Goal: Task Accomplishment & Management: Manage account settings

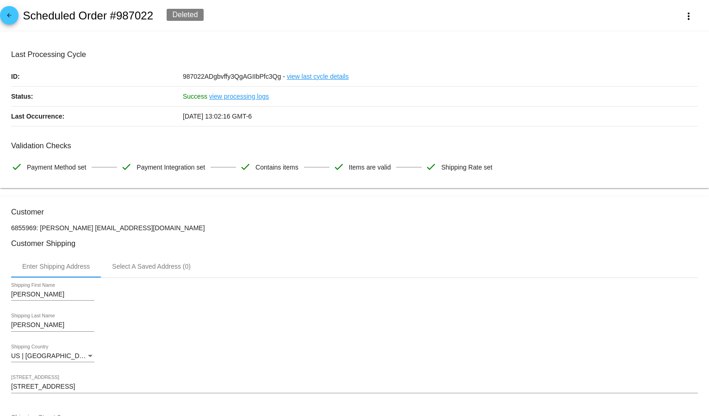
drag, startPoint x: 324, startPoint y: 335, endPoint x: 308, endPoint y: 323, distance: 19.8
click at [324, 335] on div "Moler Shipping Last Name" at bounding box center [354, 326] width 687 height 26
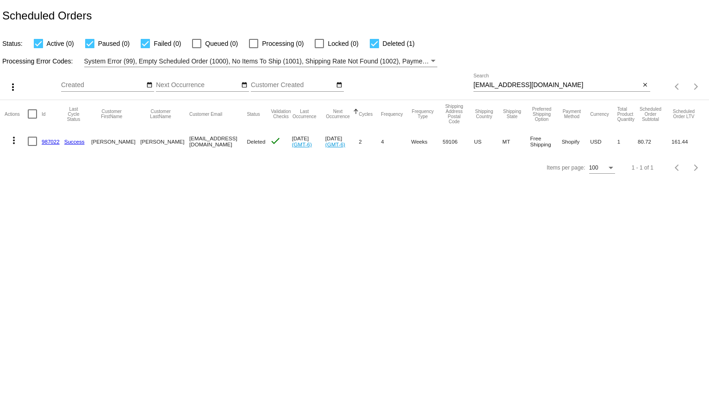
click at [515, 87] on input "dirkmowy@gmail.com" at bounding box center [556, 84] width 167 height 7
click at [517, 85] on input "dirkmowy@gmail.com" at bounding box center [556, 84] width 167 height 7
click at [517, 85] on input "[EMAIL_ADDRESS][DOMAIN_NAME]" at bounding box center [556, 84] width 167 height 7
click at [569, 52] on div "Processing Error Codes: System Error (99), Empty Scheduled Order (1000), No Ite…" at bounding box center [354, 58] width 709 height 18
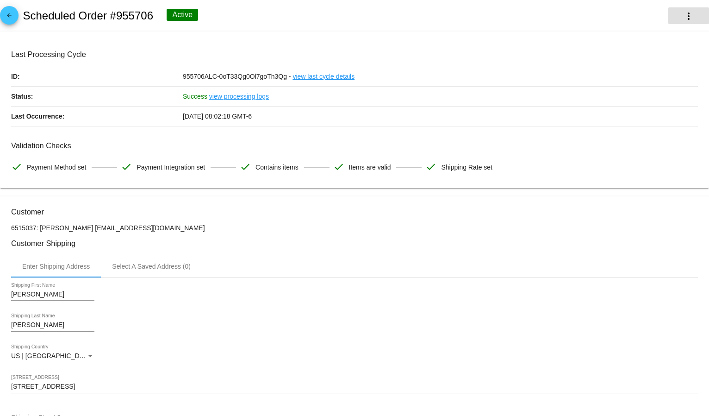
click at [683, 15] on mat-icon "more_vert" at bounding box center [688, 16] width 11 height 11
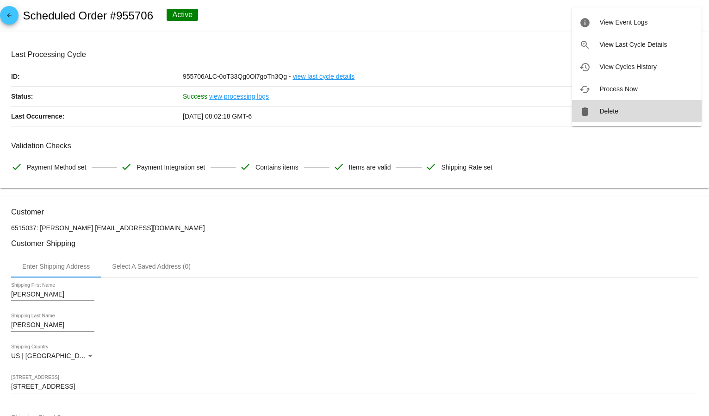
click at [632, 106] on button "delete Delete" at bounding box center [637, 111] width 130 height 22
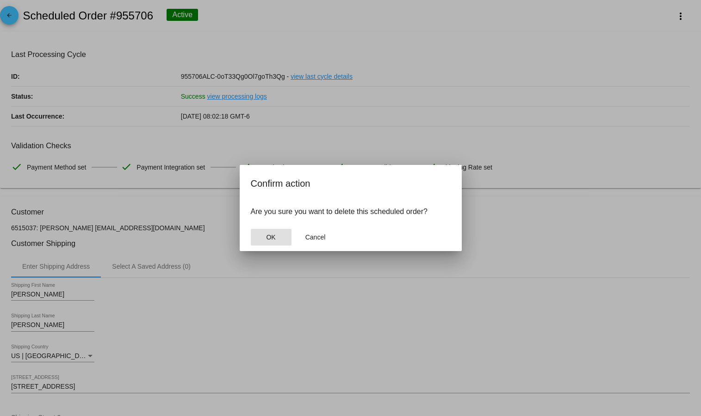
click at [267, 236] on span "OK" at bounding box center [270, 236] width 9 height 7
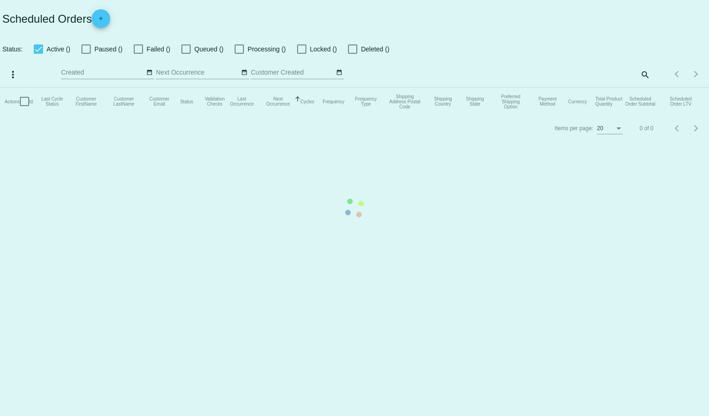
checkbox input "true"
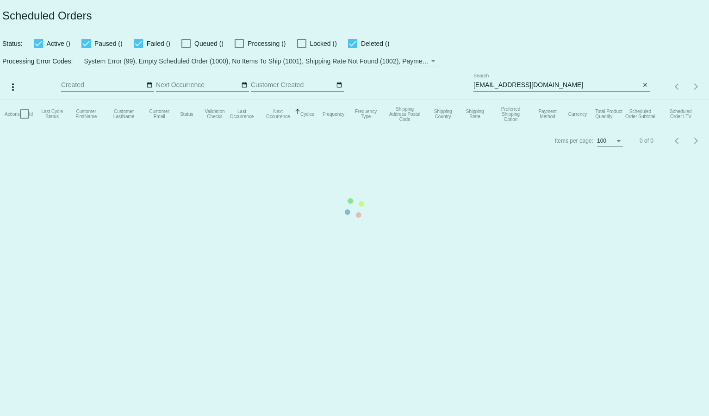
click at [507, 100] on mat-table "Actions Id Last Cycle Status Customer FirstName Customer LastName Customer Emai…" at bounding box center [354, 114] width 709 height 28
click at [507, 85] on app-dashboard-scheduled-orders "Scheduled Orders Status: Active () Paused () Failed () Queued () Processing () …" at bounding box center [354, 77] width 709 height 154
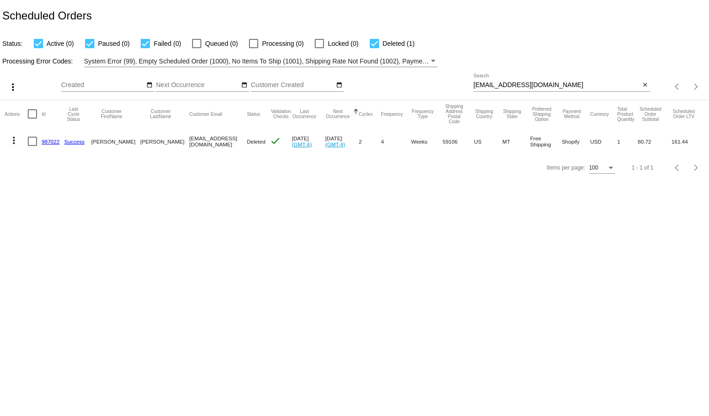
click at [507, 85] on input "[EMAIL_ADDRESS][DOMAIN_NAME]" at bounding box center [556, 84] width 167 height 7
paste input "enisecole0000"
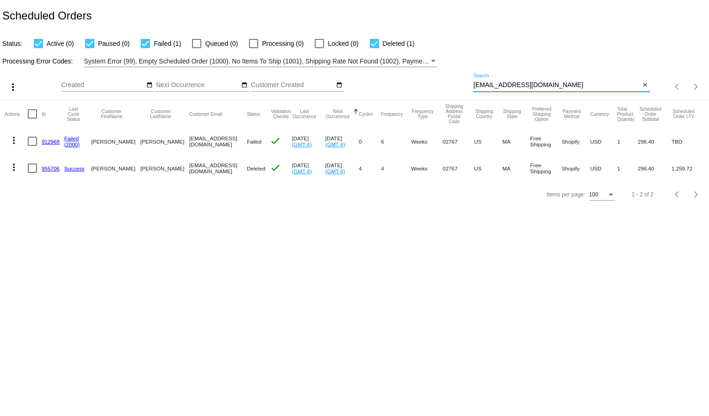
type input "[EMAIL_ADDRESS][DOMAIN_NAME]"
click at [13, 145] on button "more_vert" at bounding box center [14, 139] width 19 height 19
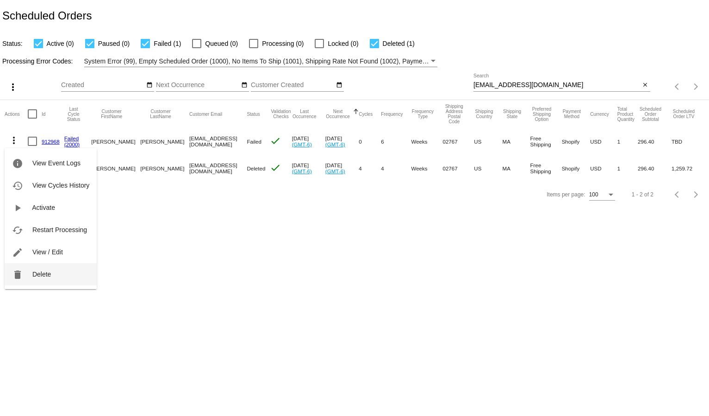
click at [41, 274] on span "Delete" at bounding box center [41, 273] width 19 height 7
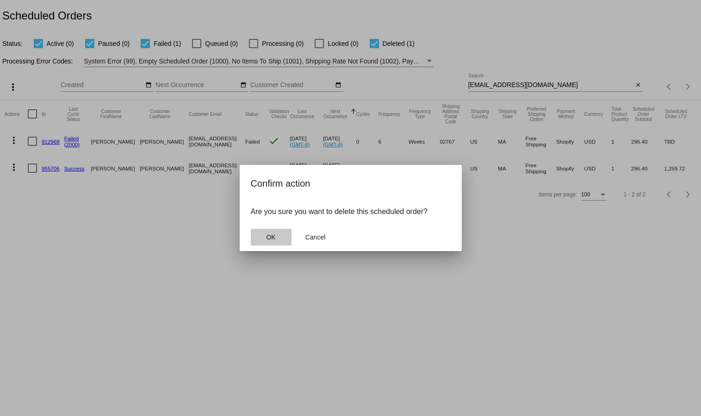
click at [268, 237] on span "OK" at bounding box center [270, 236] width 9 height 7
